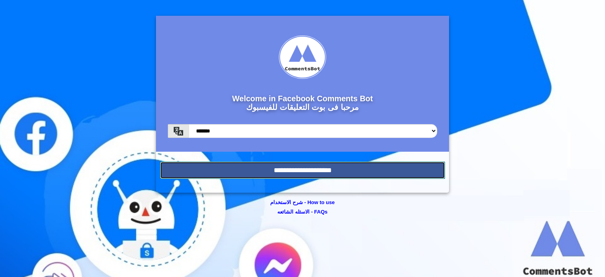
click at [303, 167] on input "**********" at bounding box center [302, 170] width 285 height 17
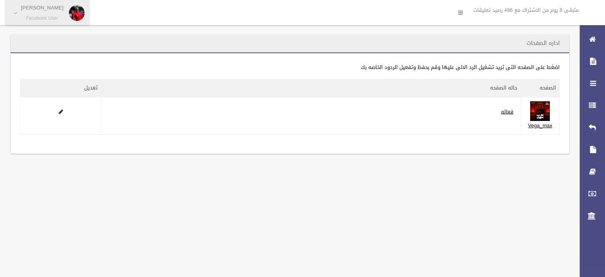
click at [15, 10] on link "Mohamed Mohamed Facebook User" at bounding box center [47, 13] width 85 height 26
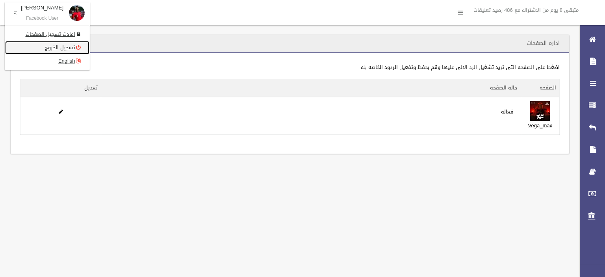
click at [58, 43] on link "تسجيل الخروج" at bounding box center [47, 47] width 84 height 13
